Goal: Ask a question

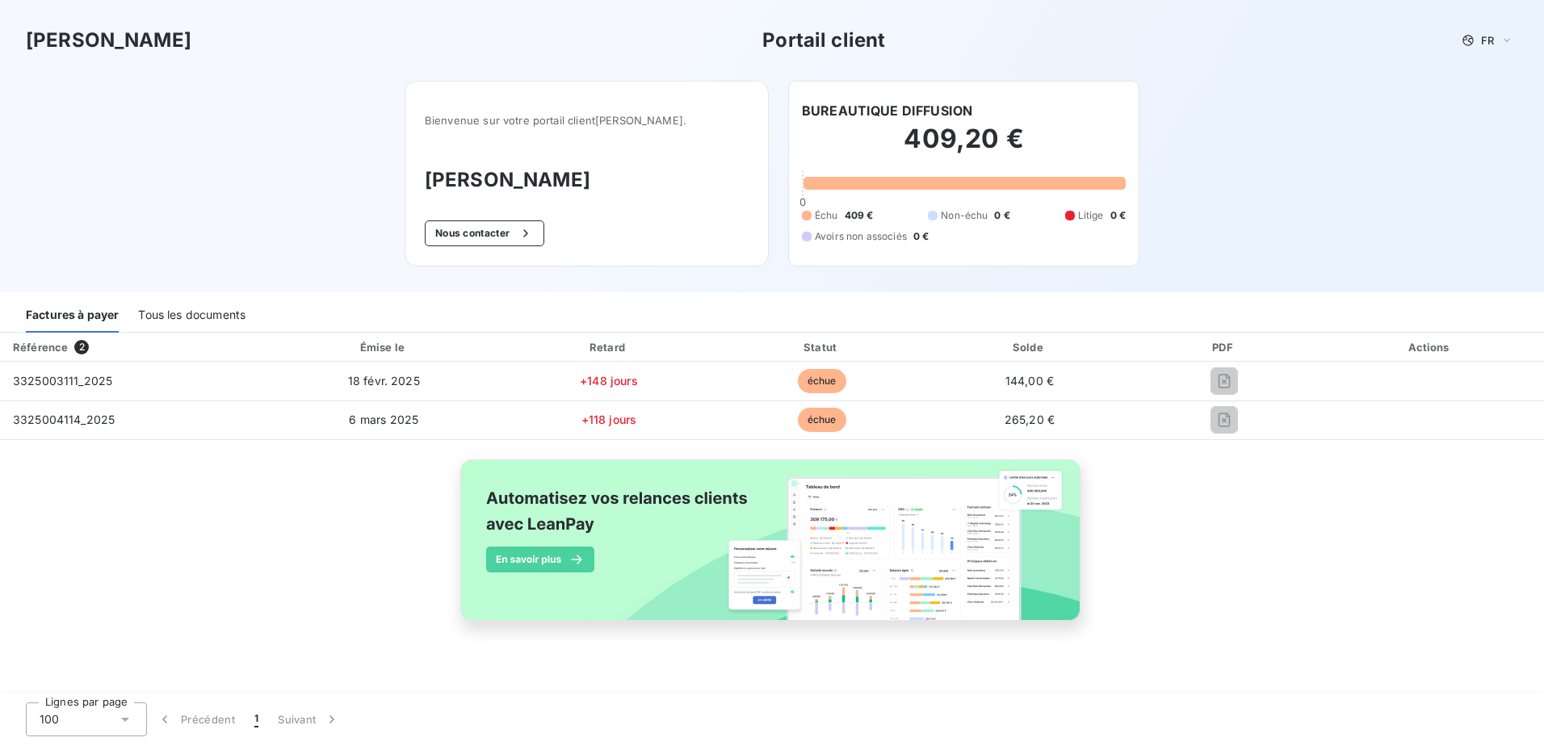
click at [203, 319] on div "Tous les documents" at bounding box center [191, 316] width 107 height 34
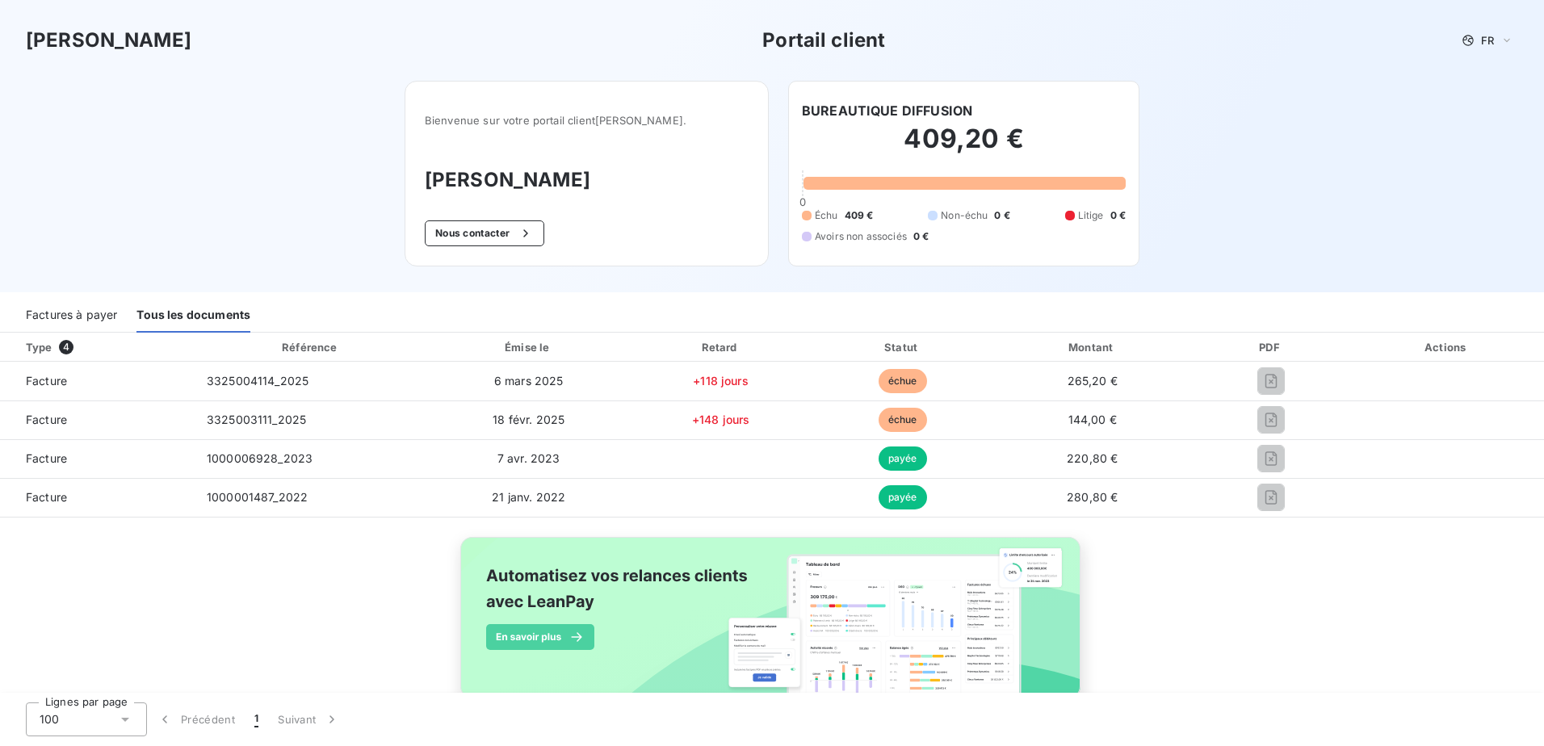
click at [73, 319] on div "Factures à payer" at bounding box center [71, 316] width 91 height 34
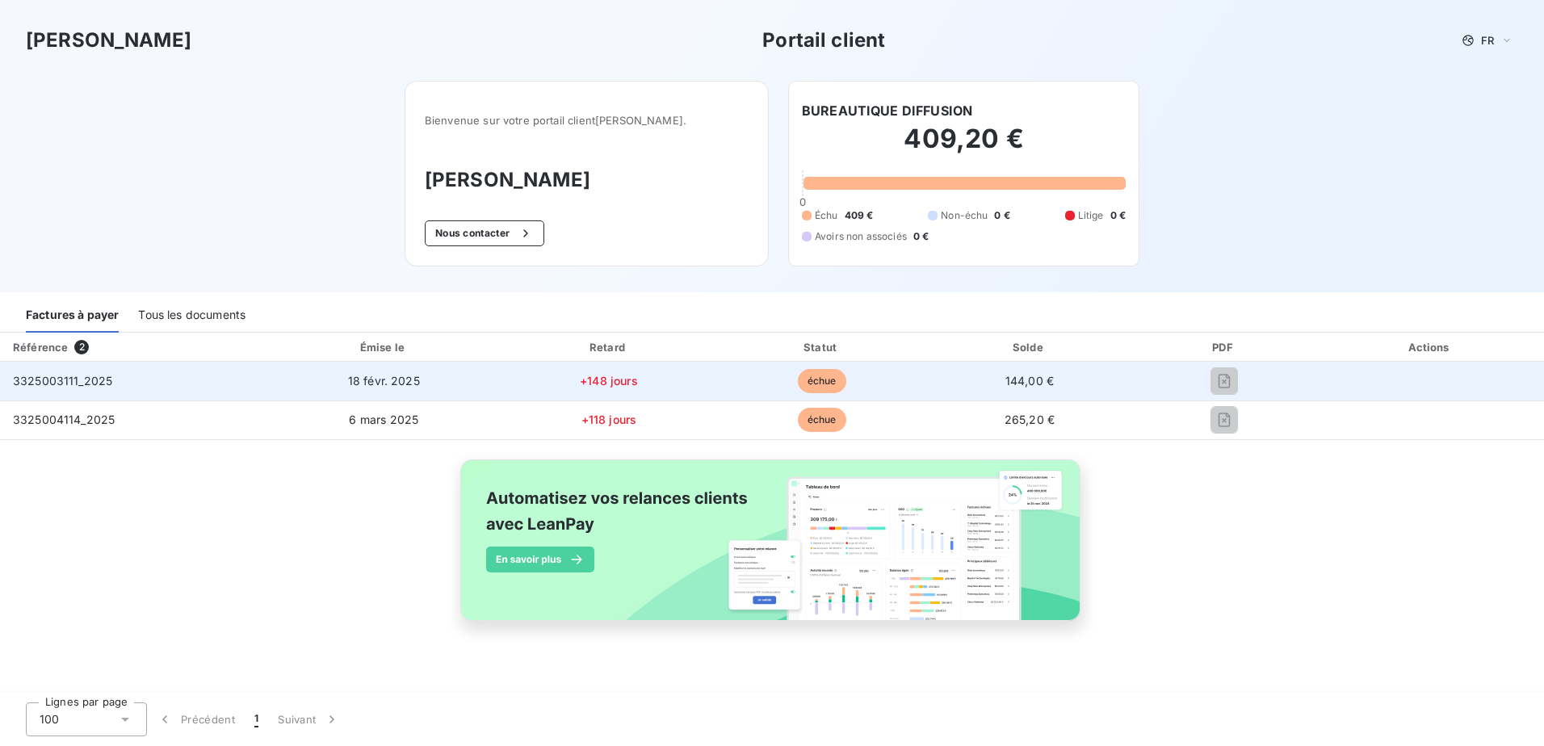
click at [617, 377] on span "+148 jours" at bounding box center [609, 381] width 58 height 14
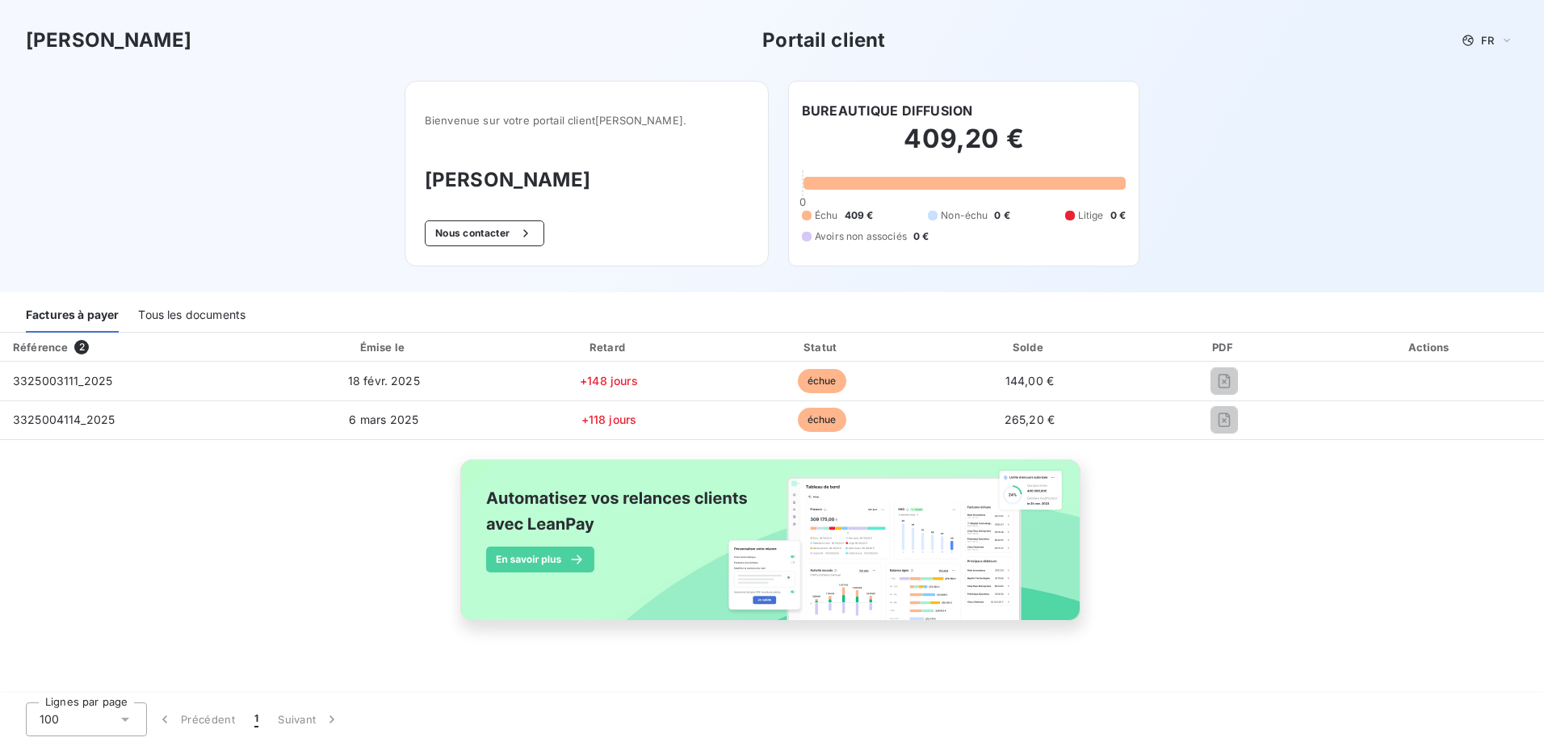
click at [1225, 348] on div "PDF" at bounding box center [1225, 347] width 178 height 16
click at [528, 230] on icon "button" at bounding box center [526, 232] width 4 height 7
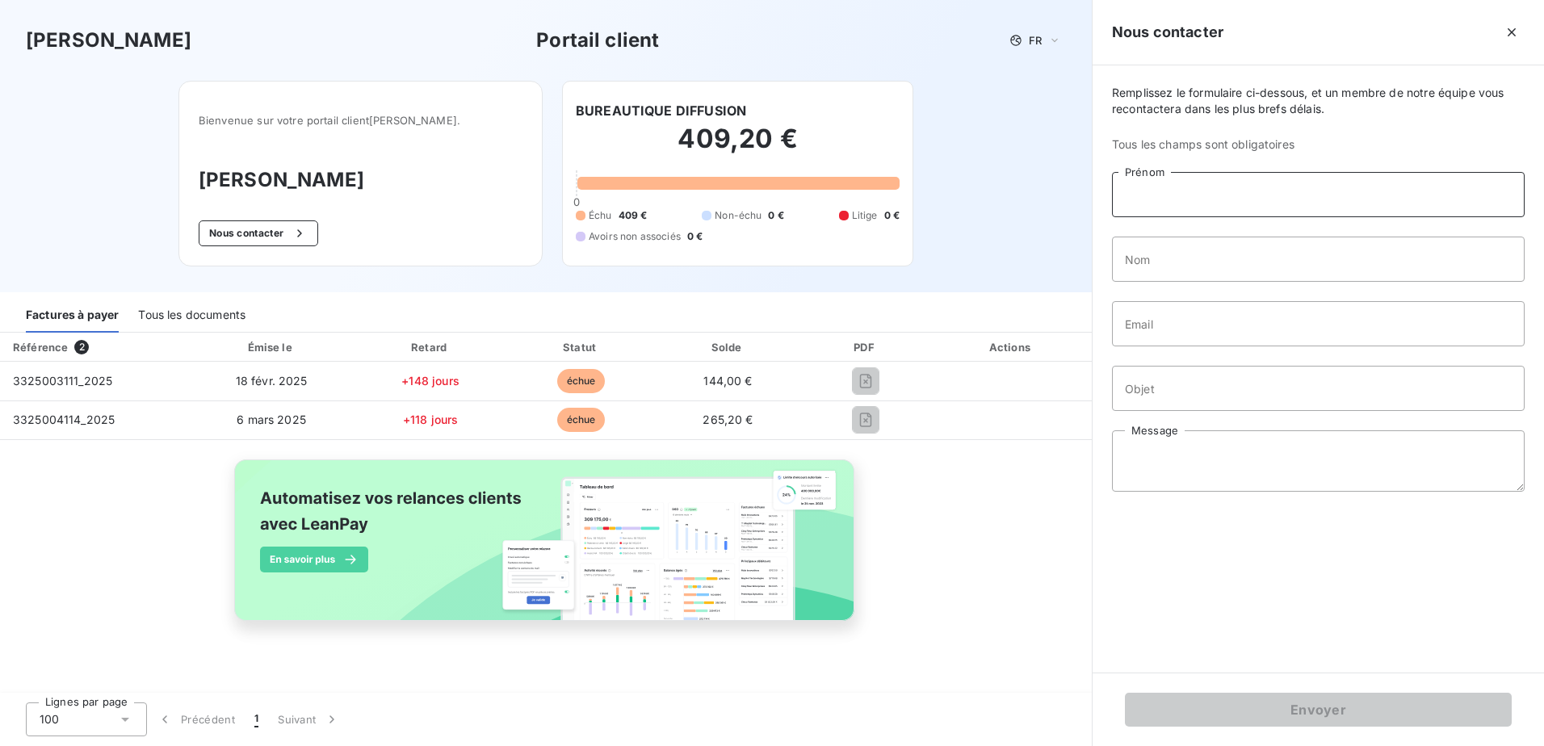
click at [1190, 190] on input "Prénom" at bounding box center [1318, 194] width 413 height 45
type input "[PERSON_NAME]"
click at [1172, 246] on input "Nom" at bounding box center [1318, 259] width 413 height 45
type input "[DEMOGRAPHIC_DATA]"
click at [1141, 318] on input "Email" at bounding box center [1318, 323] width 413 height 45
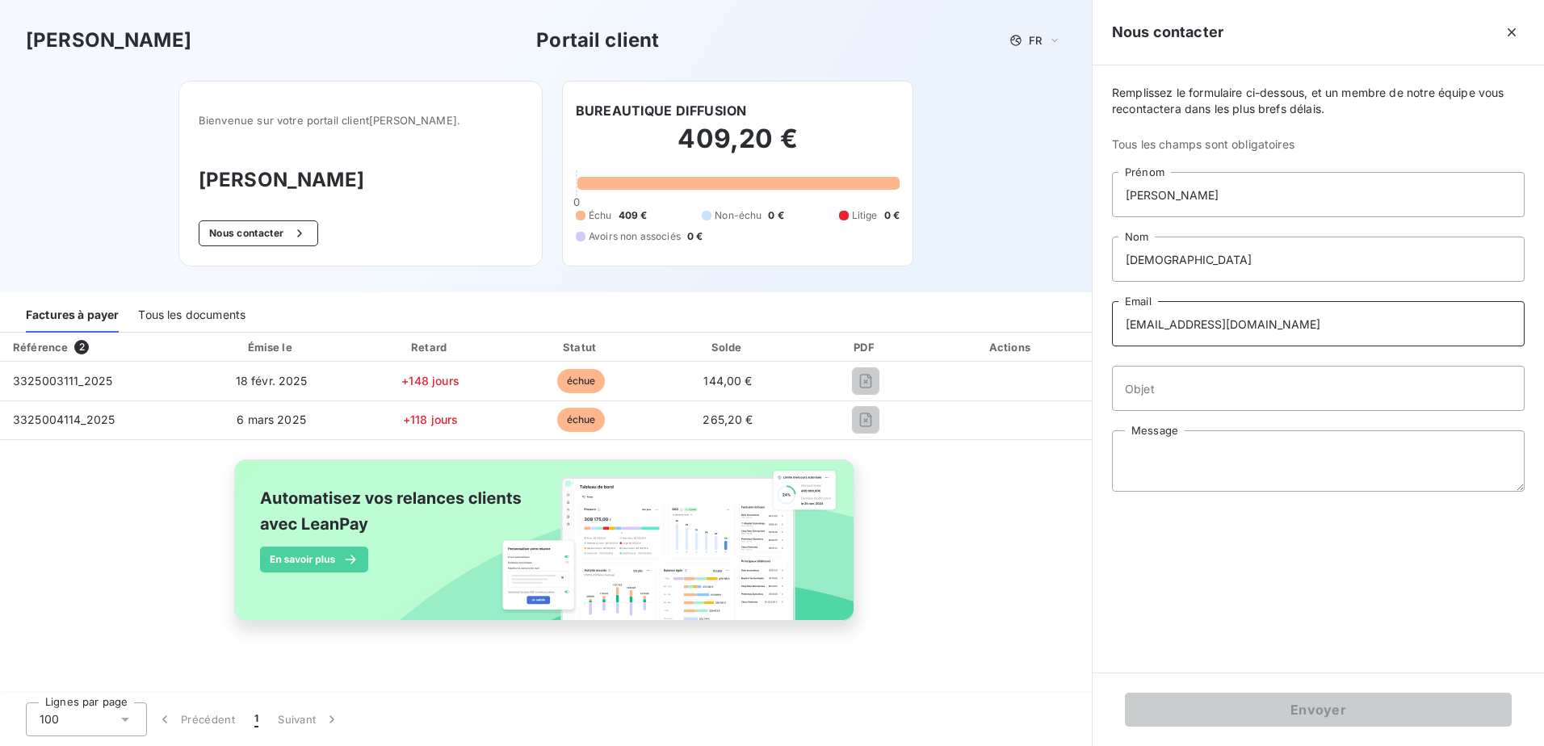
type input "[EMAIL_ADDRESS][DOMAIN_NAME]"
click at [1153, 384] on input "Objet" at bounding box center [1318, 388] width 413 height 45
type input "Demande de facture"
click at [1162, 459] on textarea "Message" at bounding box center [1318, 460] width 413 height 61
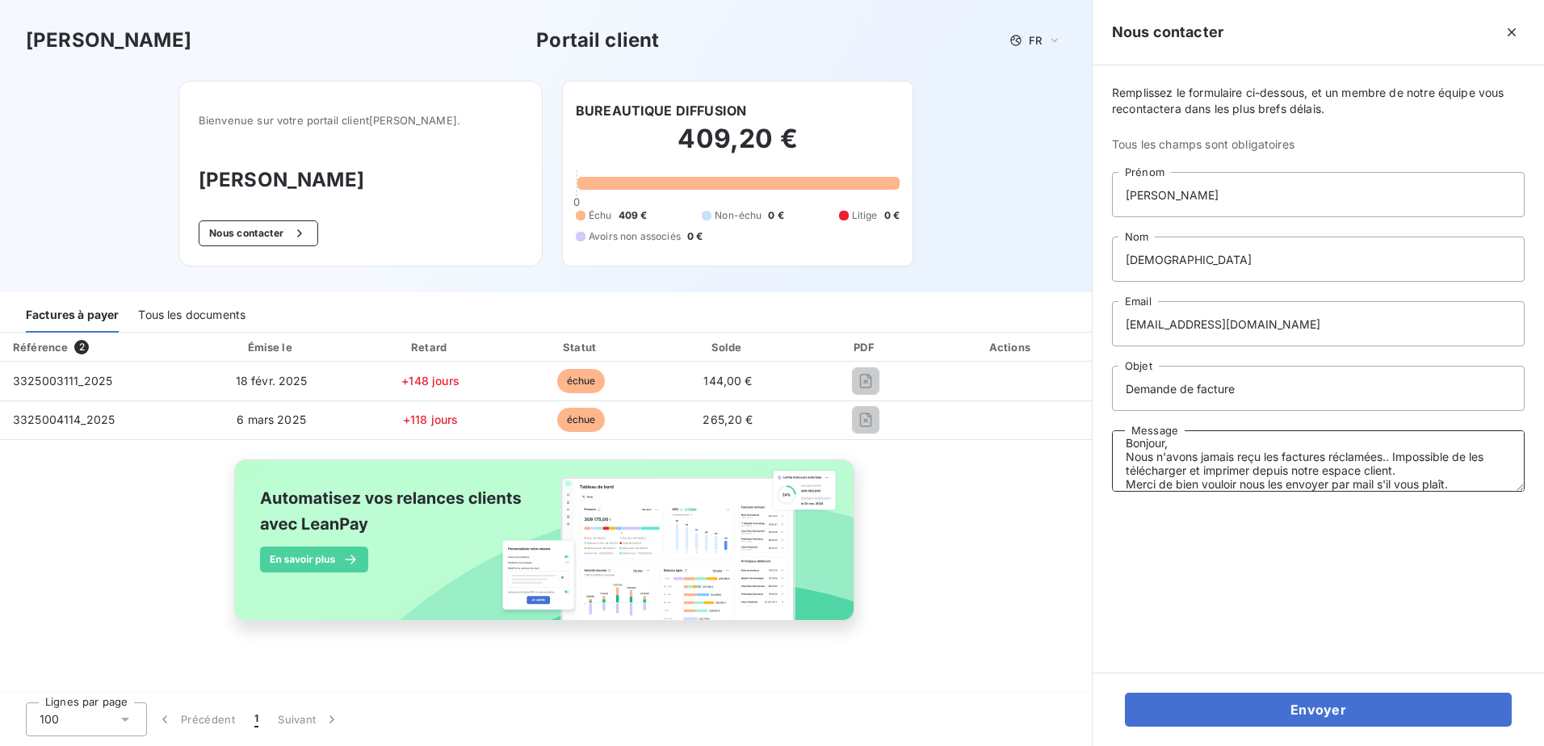
scroll to position [25, 0]
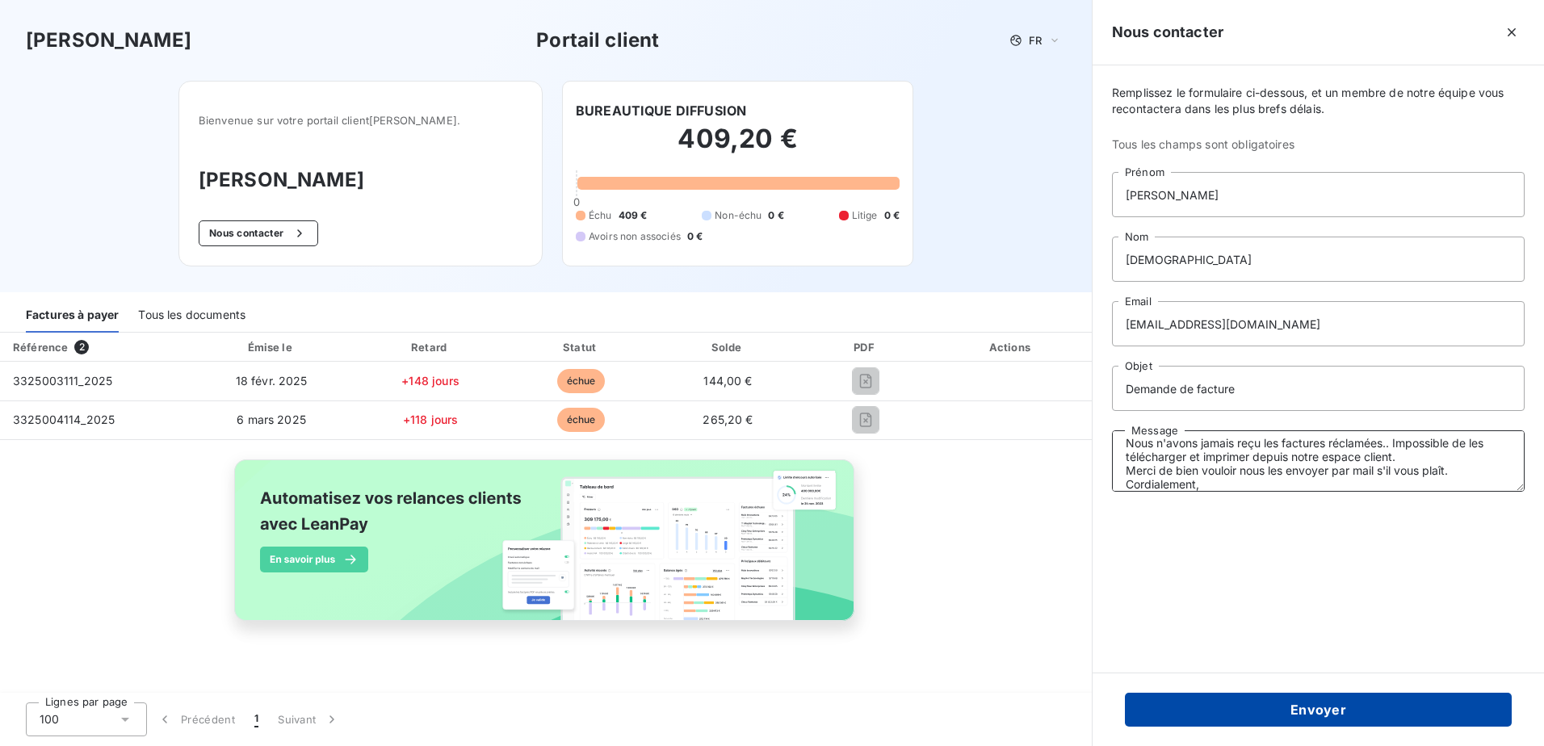
type textarea "Bonjour, Nous n'avons jamais reçu les factures réclamées.. Impossible de les té…"
click at [1307, 720] on button "Envoyer" at bounding box center [1318, 710] width 387 height 34
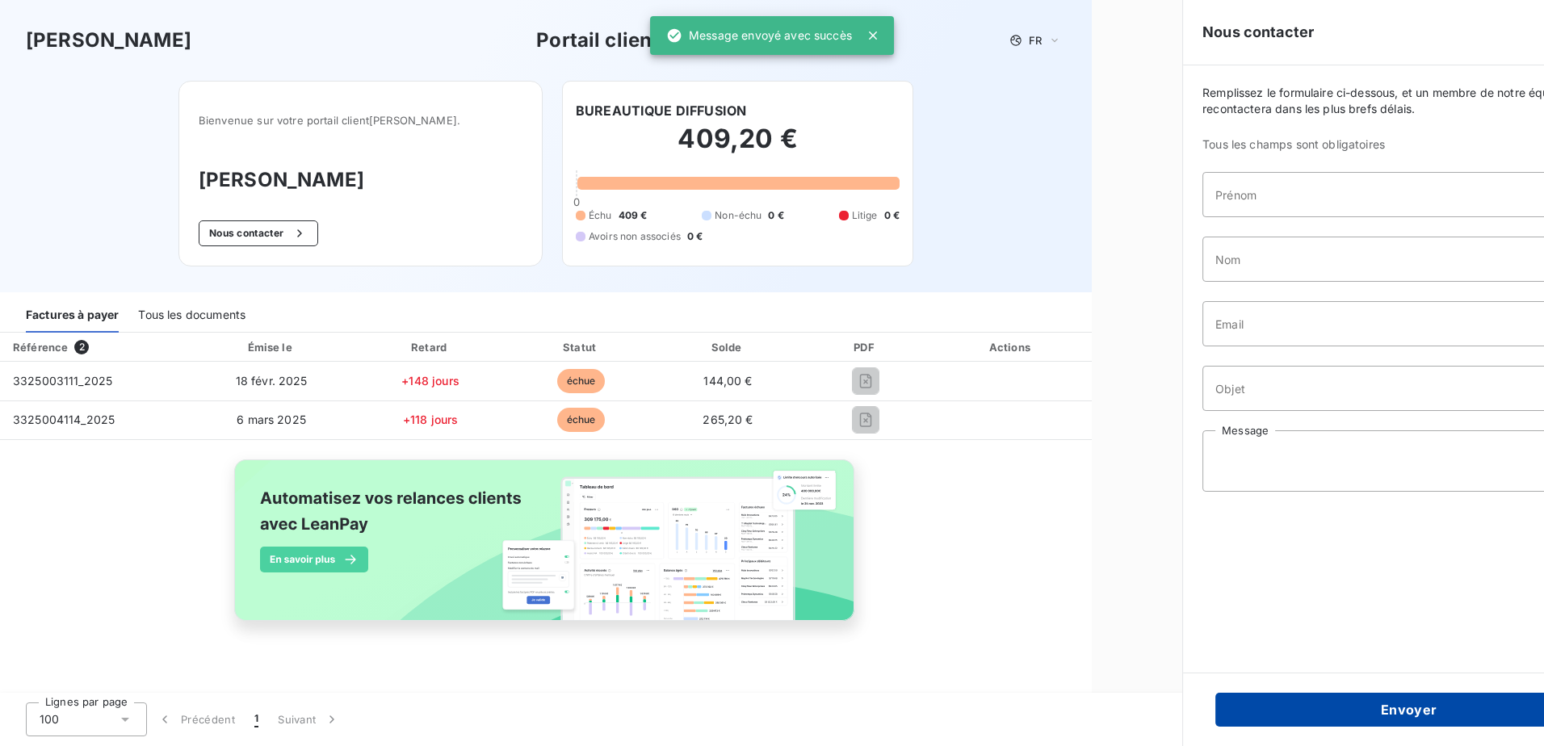
scroll to position [0, 0]
